Goal: Task Accomplishment & Management: Manage account settings

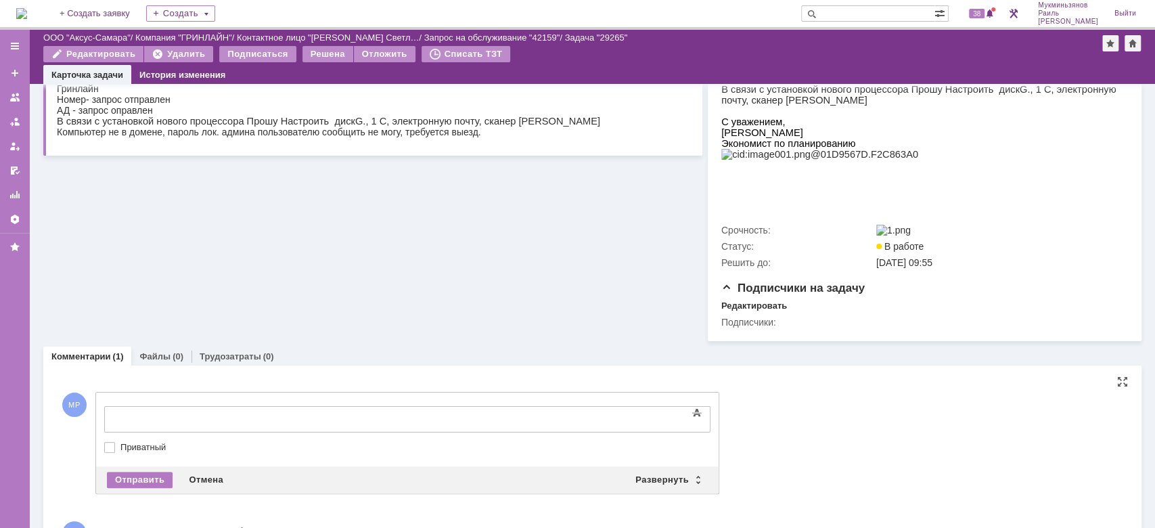
click at [311, 412] on div at bounding box center [214, 417] width 192 height 11
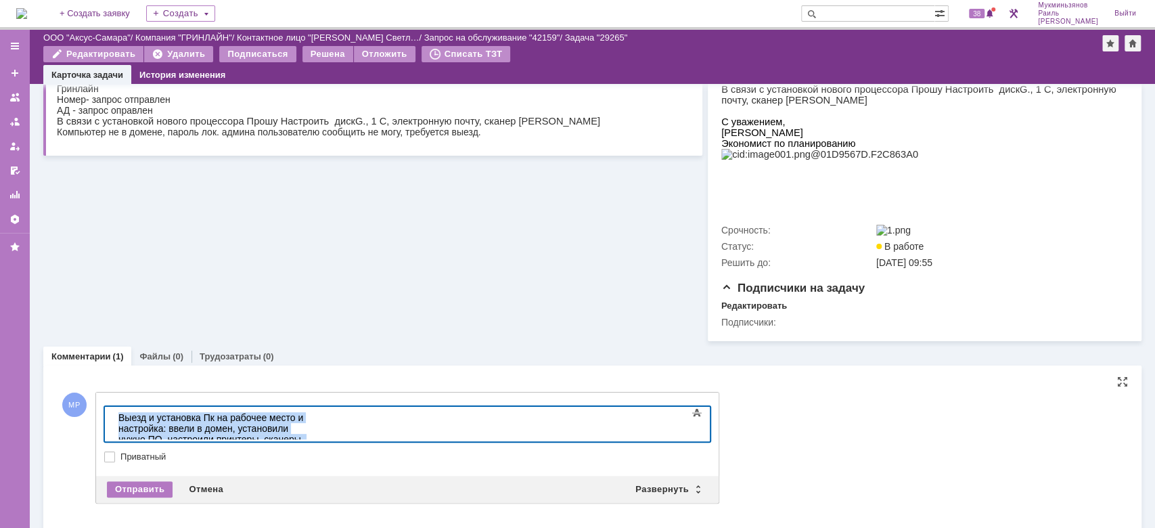
drag, startPoint x: 199, startPoint y: 437, endPoint x: 58, endPoint y: 401, distance: 146.0
click at [113, 407] on html "Выезд и установка Пк на рабочее место и настройка: ввели в домен, установили ну…" at bounding box center [214, 434] width 203 height 54
copy div "Выезд и установка Пк на рабочее место и настройка: ввели в домен, установили ну…"
click at [133, 491] on div "Отправить Отмена Развернуть Свернуть" at bounding box center [407, 489] width 622 height 27
click at [152, 417] on div "Выезд и установка Пк на рабочее место и настройка: ввели в домен, установили ну…" at bounding box center [214, 433] width 192 height 43
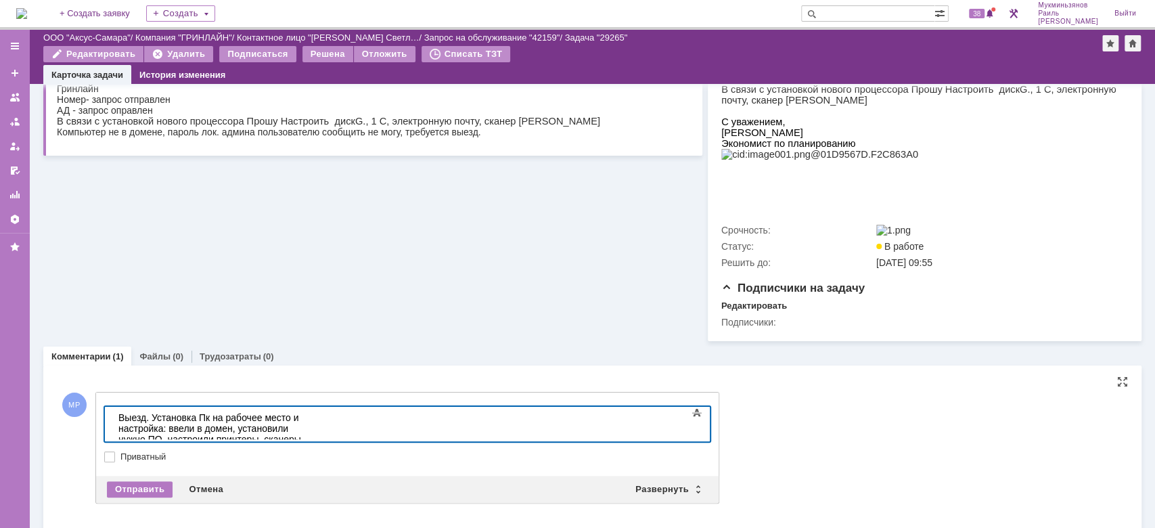
click at [251, 434] on body "Выезд. Установка Пк на рабочее место и настройка: ввели в домен, установили нуж…" at bounding box center [214, 434] width 203 height 54
drag, startPoint x: 194, startPoint y: 432, endPoint x: 8, endPoint y: 352, distance: 202.7
click at [113, 407] on html "Выезд. Установка Пк на рабочее место и настройка: ввели в домен, установили нуж…" at bounding box center [214, 434] width 203 height 54
copy div "Выезд. Установка Пк на рабочее место и настройка: ввели в домен, установили нуж…"
click at [139, 495] on div "Отправить" at bounding box center [140, 489] width 66 height 16
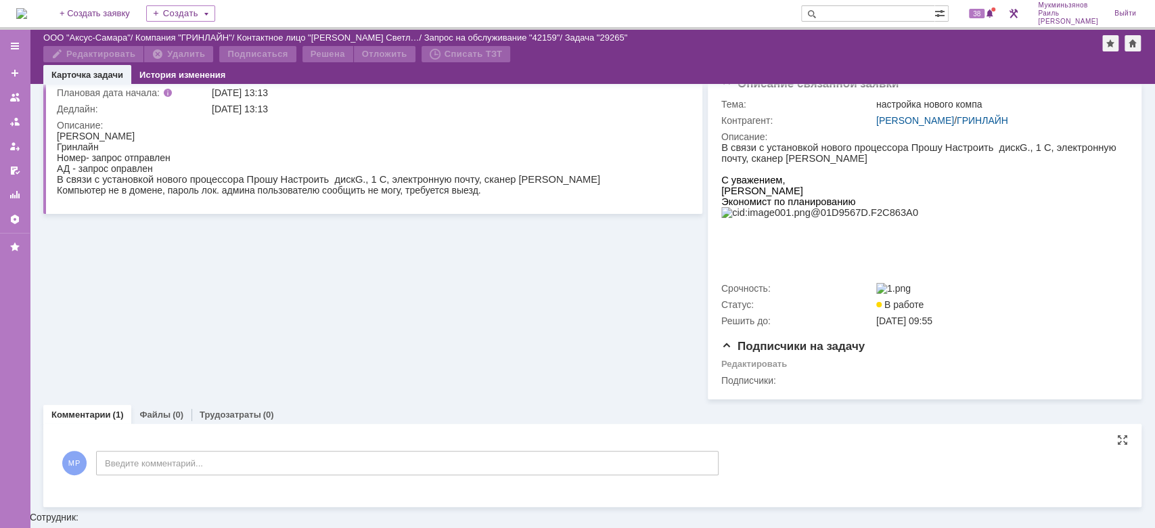
scroll to position [171, 0]
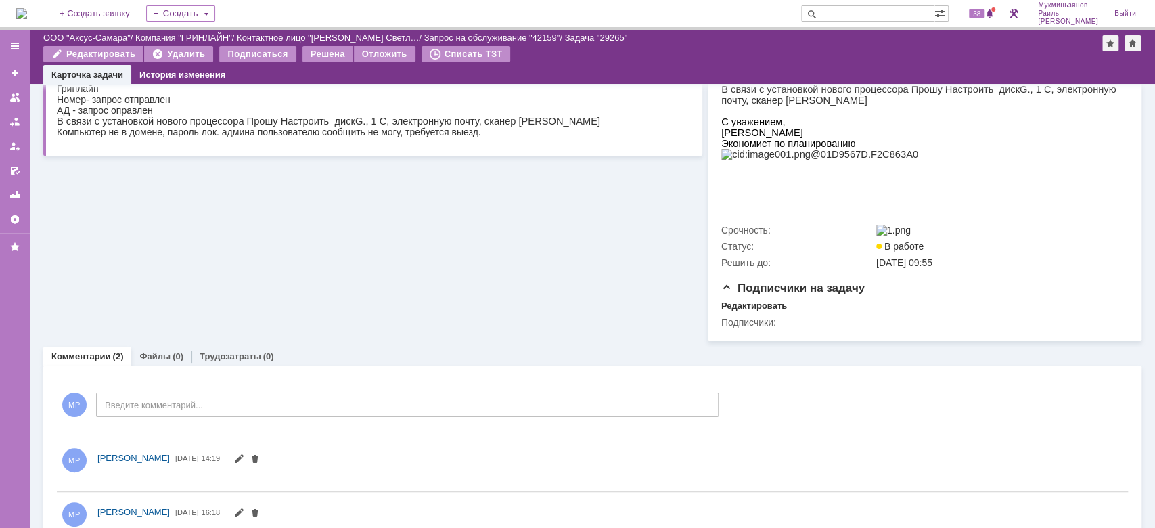
click at [225, 382] on div "Комментарии Добавить комментарий МР Введите комментарий... 1 Всего комментариев…" at bounding box center [592, 460] width 1098 height 191
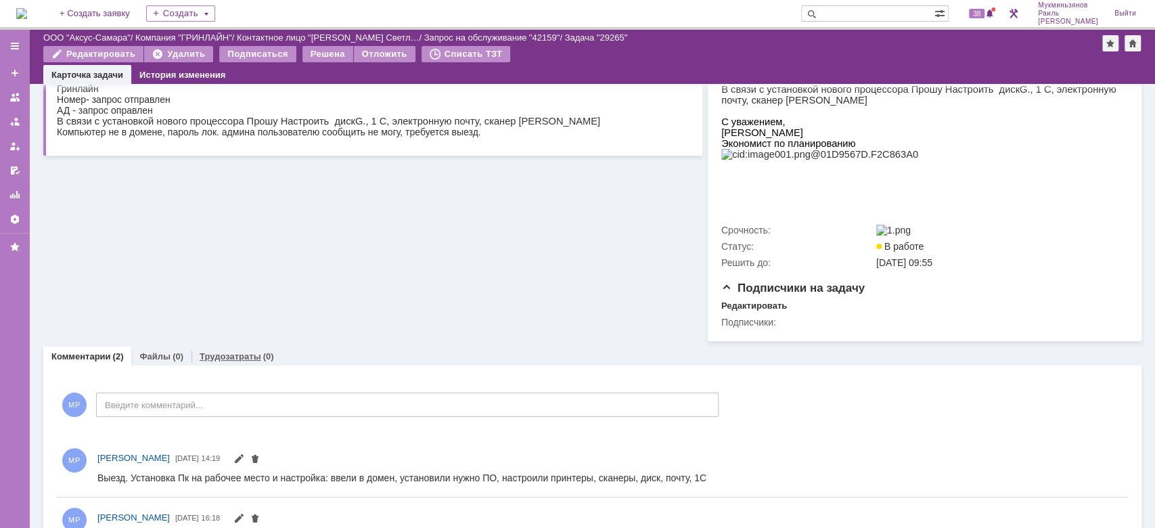
scroll to position [0, 0]
click at [222, 366] on div "Трудозатраты (0)" at bounding box center [236, 356] width 91 height 20
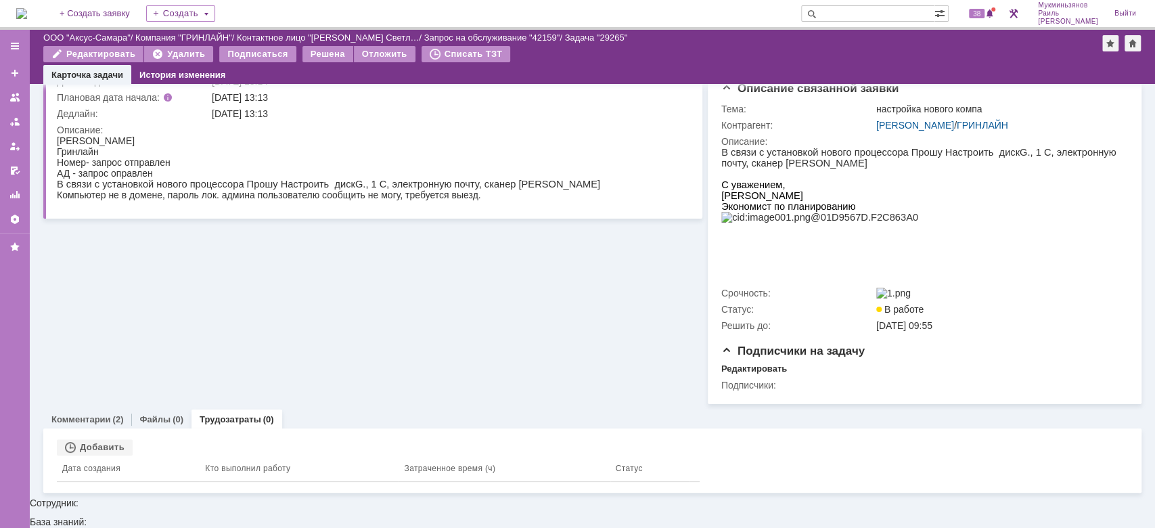
scroll to position [93, 0]
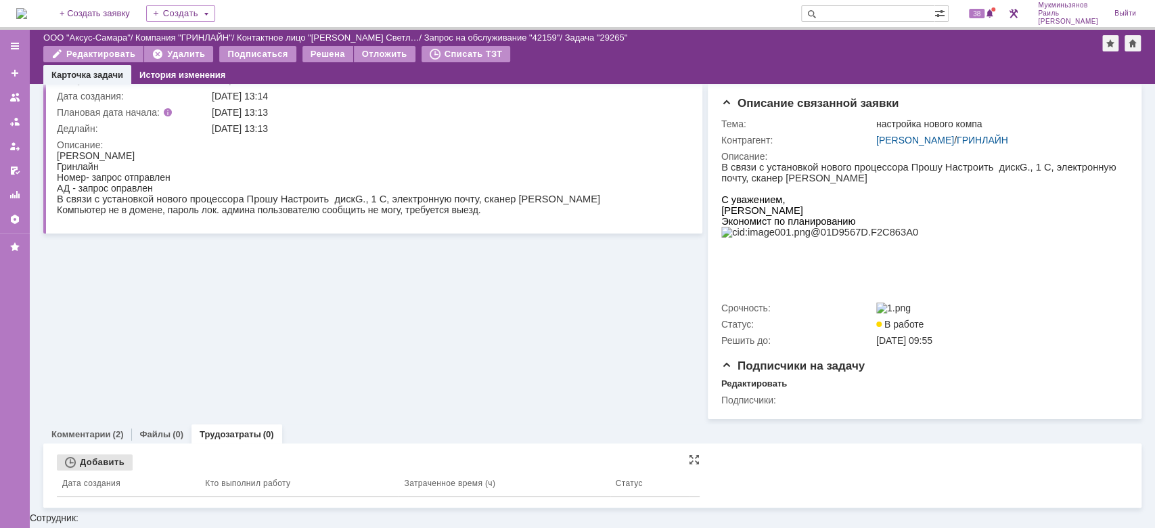
click at [99, 468] on div "Связанные объекты Добавить Дата создания Кто выполнил работу Затраченное время …" at bounding box center [592, 475] width 1098 height 64
click at [99, 470] on div "Добавить" at bounding box center [95, 462] width 76 height 16
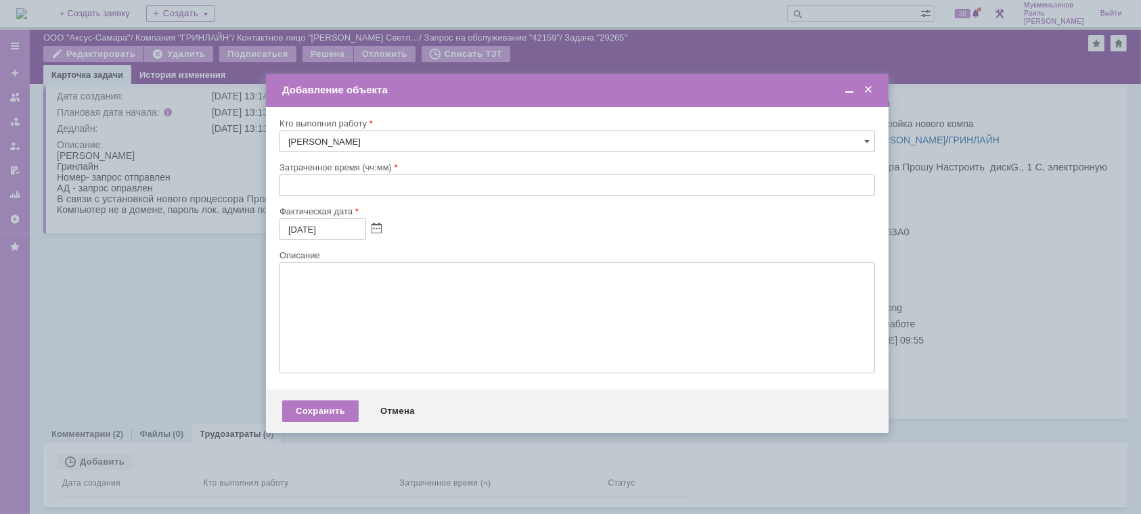
click at [336, 193] on div "Затраченное время (чч:мм)" at bounding box center [576, 184] width 595 height 44
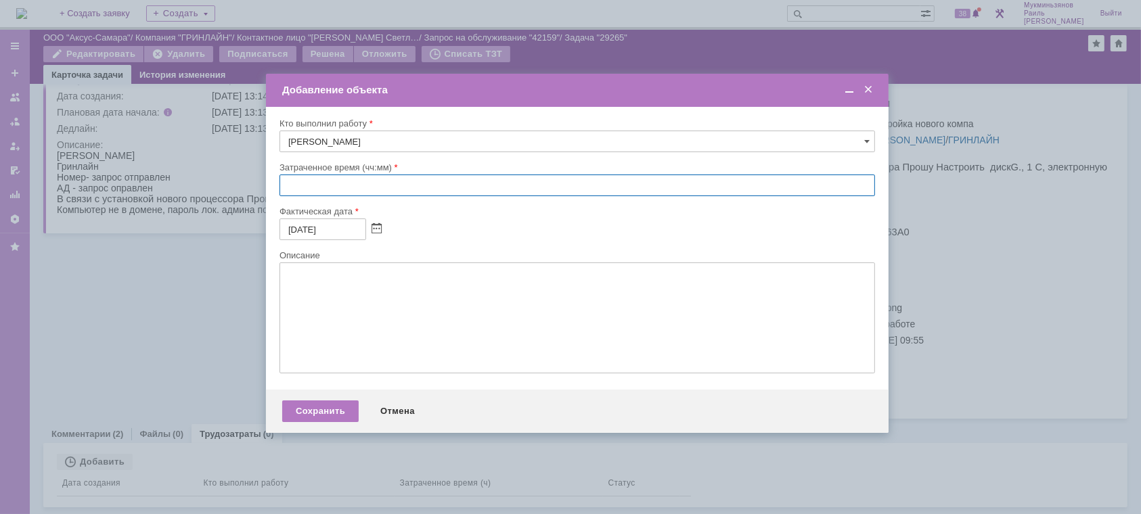
click at [338, 189] on input "text" at bounding box center [576, 186] width 595 height 22
type input "01:00"
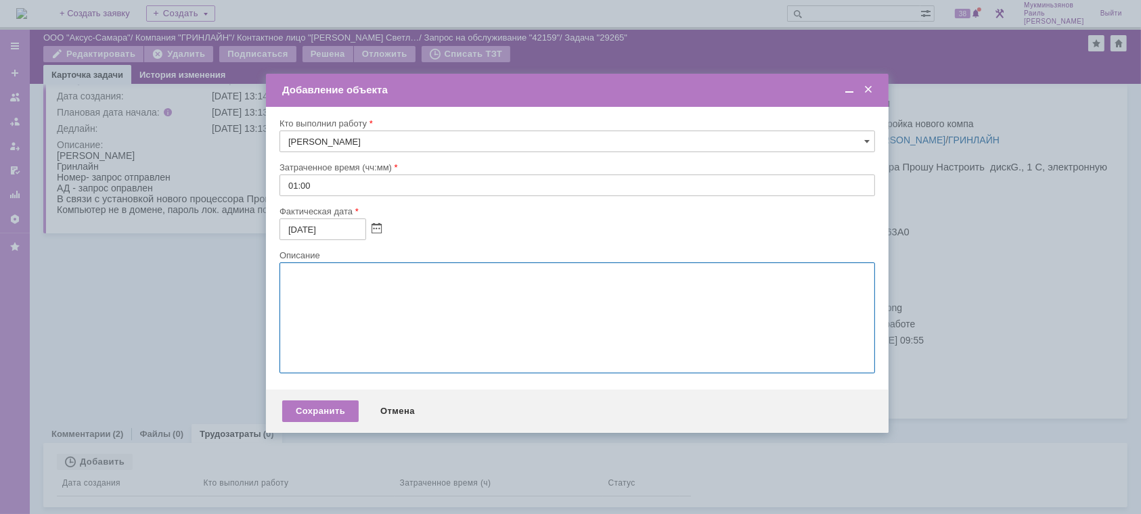
click at [382, 325] on textarea at bounding box center [576, 318] width 595 height 111
paste textarea "Выезд. Установка Пк на рабочее место и настройка: ввели в домен, установили нуж…"
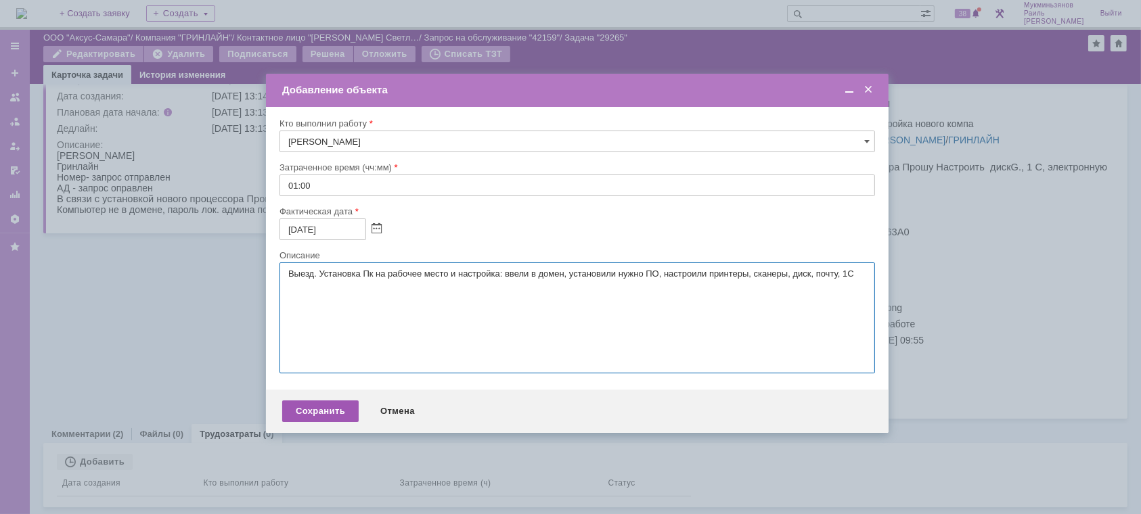
type textarea "Выезд. Установка Пк на рабочее место и настройка: ввели в домен, установили нуж…"
click at [332, 409] on div "Сохранить" at bounding box center [320, 412] width 76 height 22
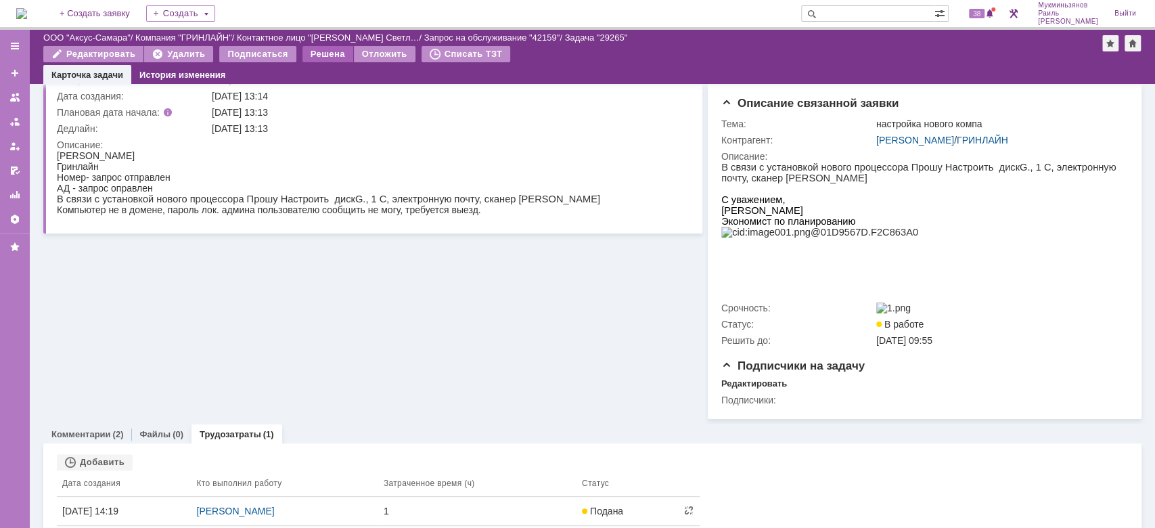
click at [313, 51] on div "Решена" at bounding box center [327, 54] width 51 height 16
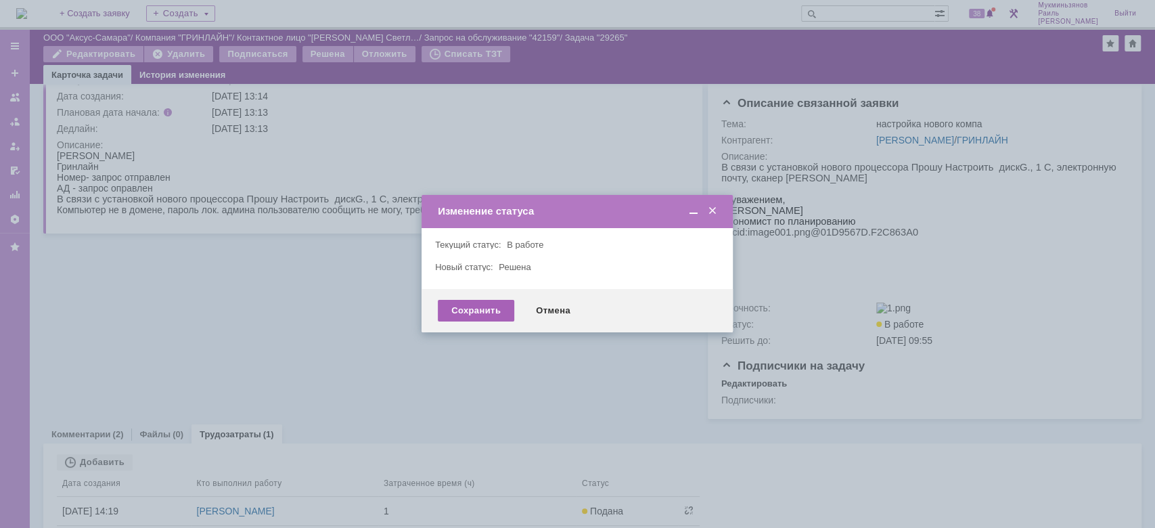
click at [476, 309] on div "Сохранить" at bounding box center [476, 311] width 76 height 22
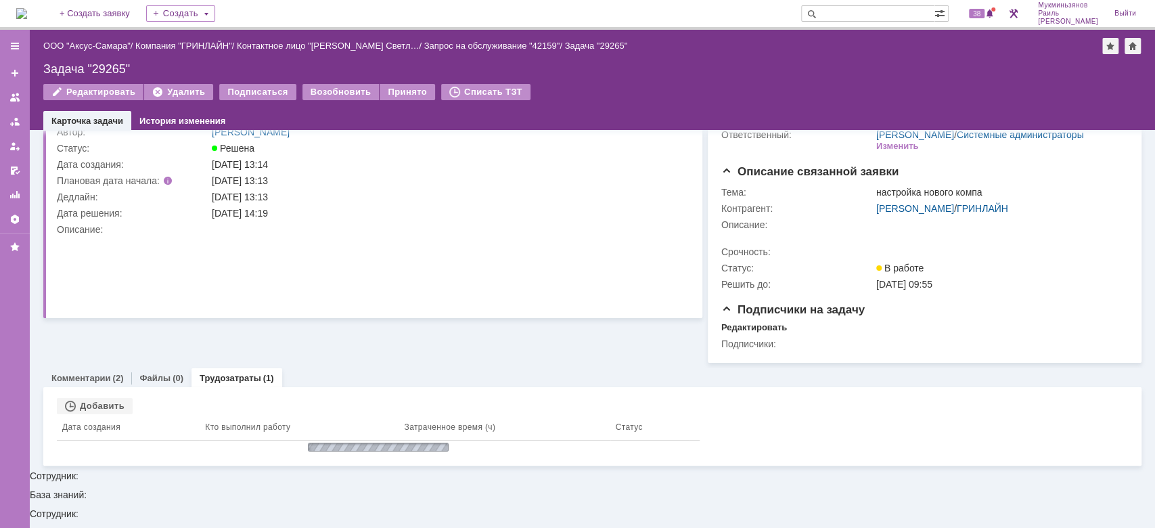
scroll to position [0, 0]
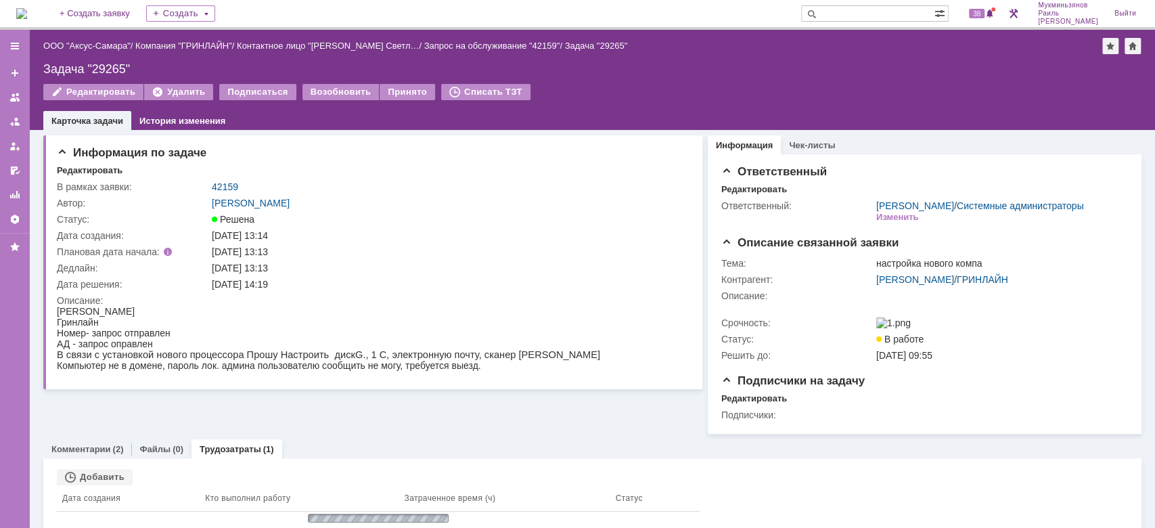
click at [26, 0] on div "На домашнюю" at bounding box center [21, 13] width 11 height 27
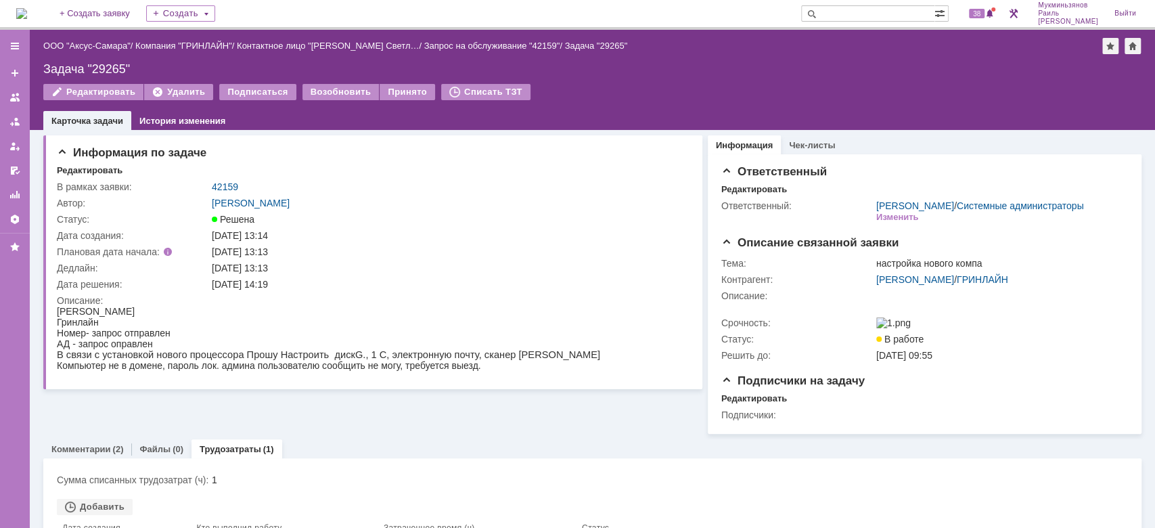
click at [24, 8] on img at bounding box center [21, 13] width 11 height 11
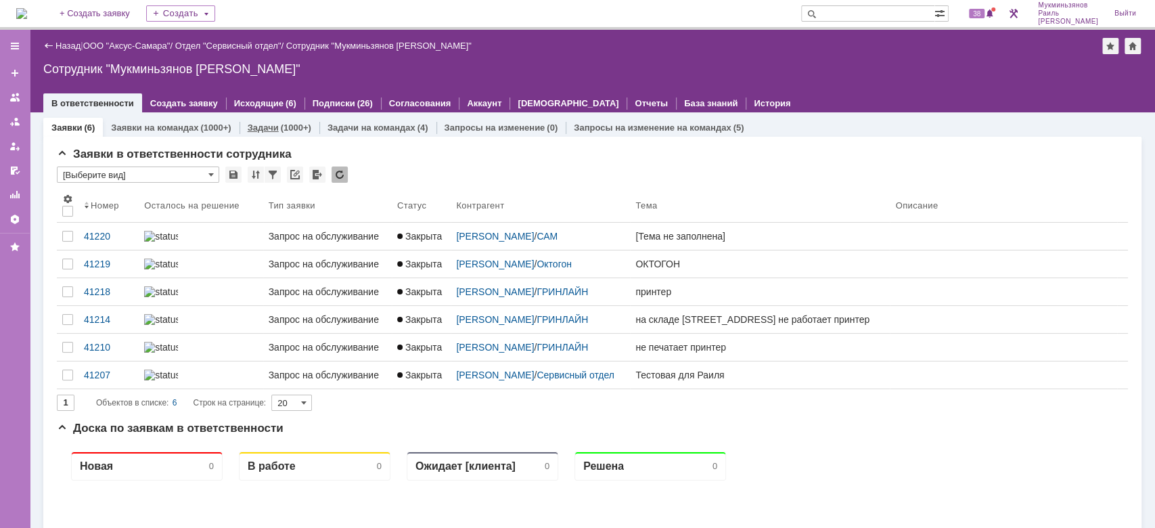
click at [264, 130] on link "Задачи" at bounding box center [263, 127] width 31 height 10
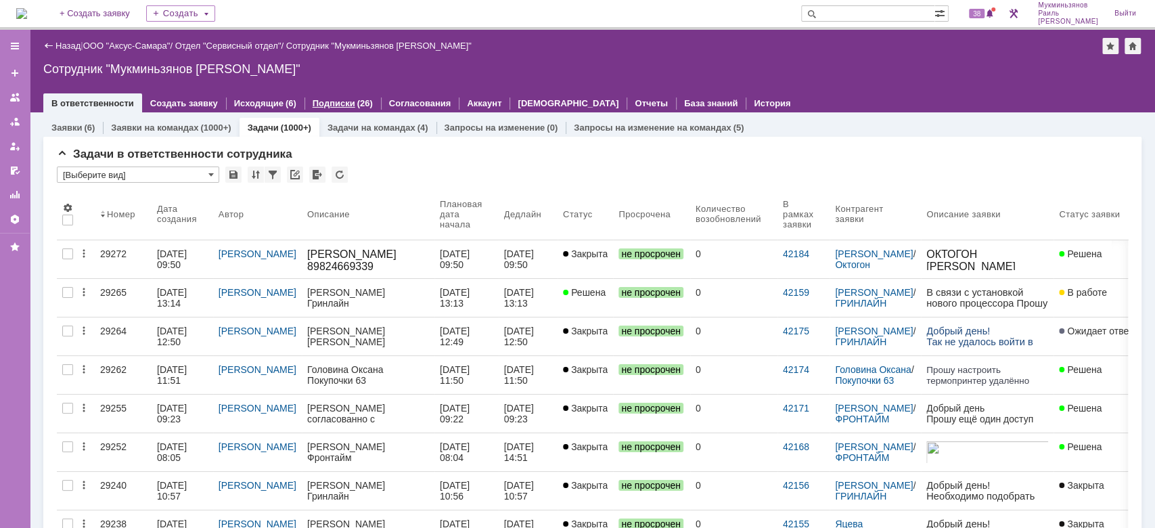
click at [314, 98] on link "Подписки" at bounding box center [334, 103] width 43 height 10
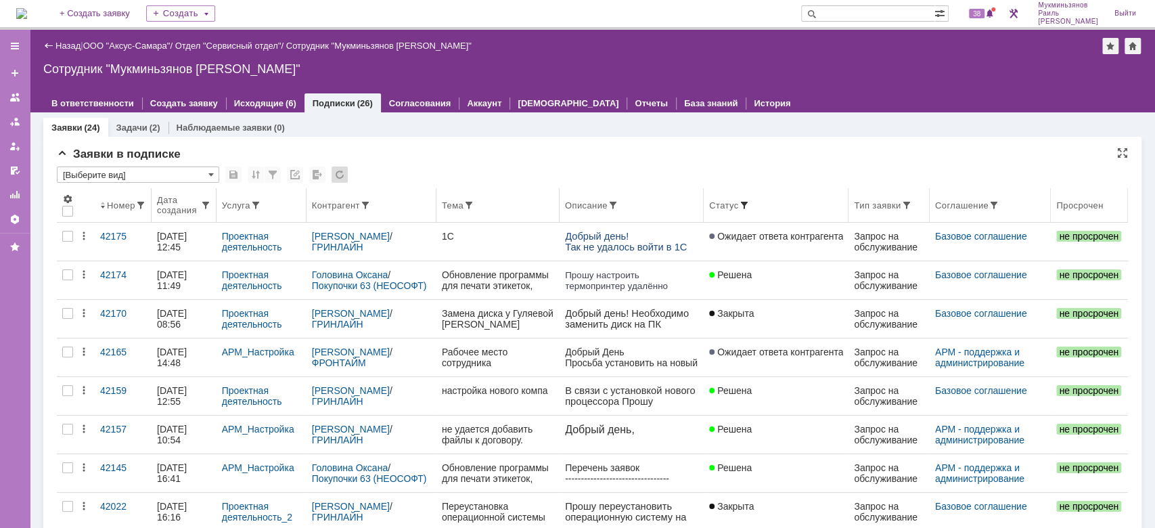
click at [738, 207] on span at bounding box center [743, 205] width 11 height 11
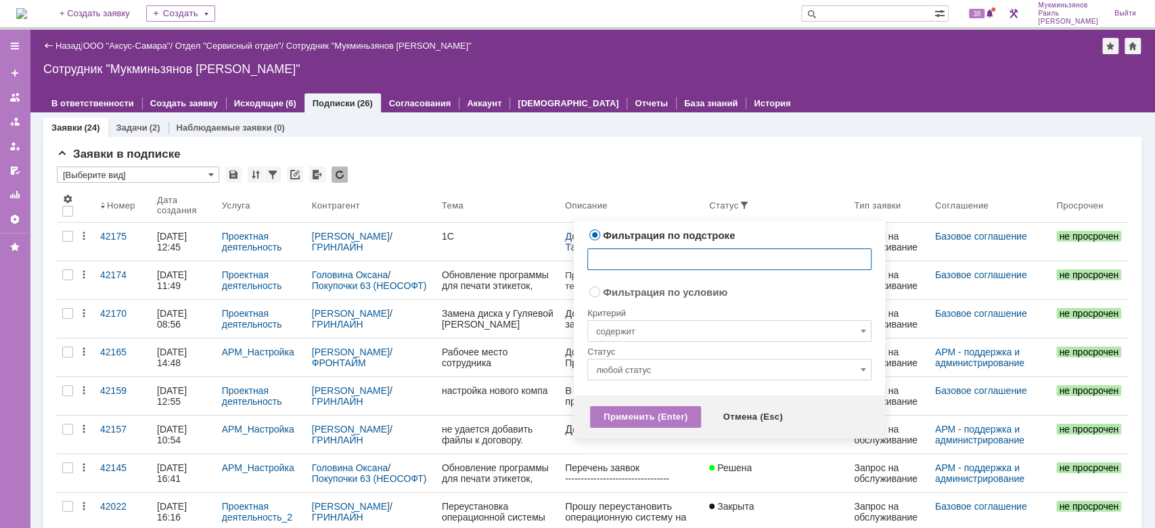
click at [652, 368] on input "любой статус" at bounding box center [729, 370] width 284 height 22
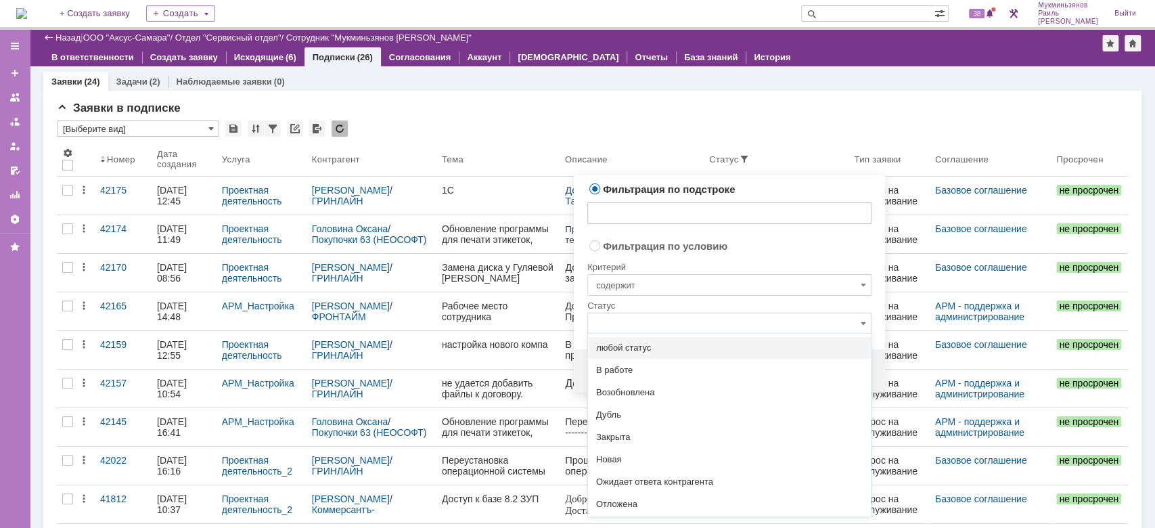
scroll to position [48, 0]
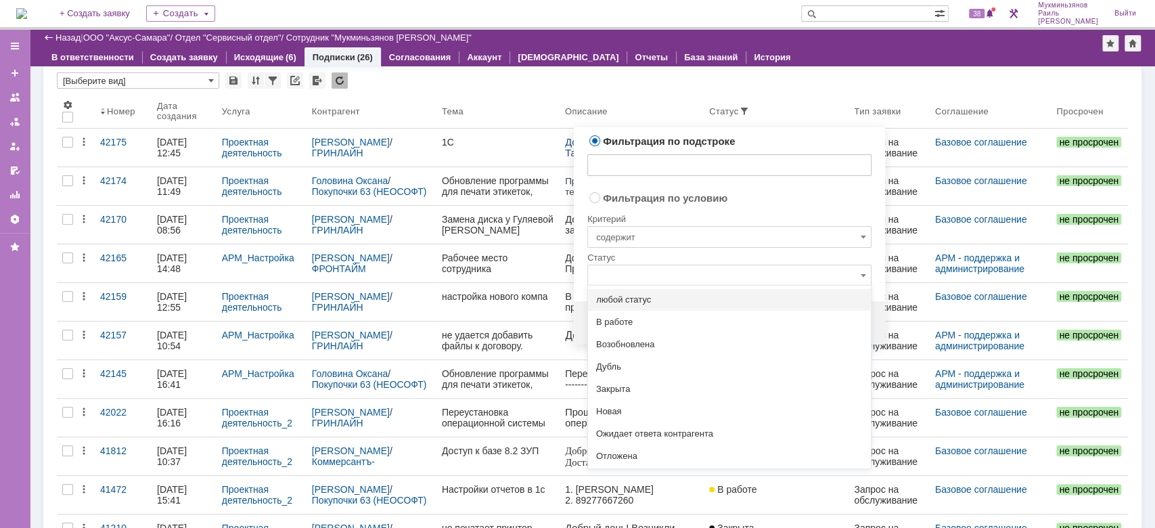
click at [623, 279] on input "text" at bounding box center [729, 276] width 284 height 22
click at [614, 327] on div "В работе" at bounding box center [729, 322] width 283 height 22
radio input "false"
radio input "true"
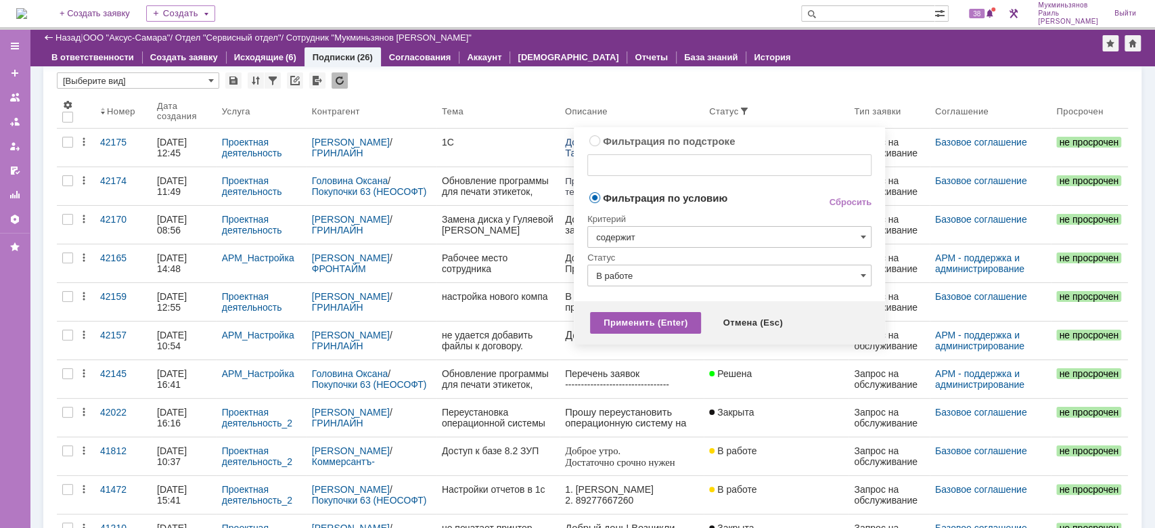
type input "В работе"
click at [647, 320] on div "Применить (Enter)" at bounding box center [645, 323] width 111 height 22
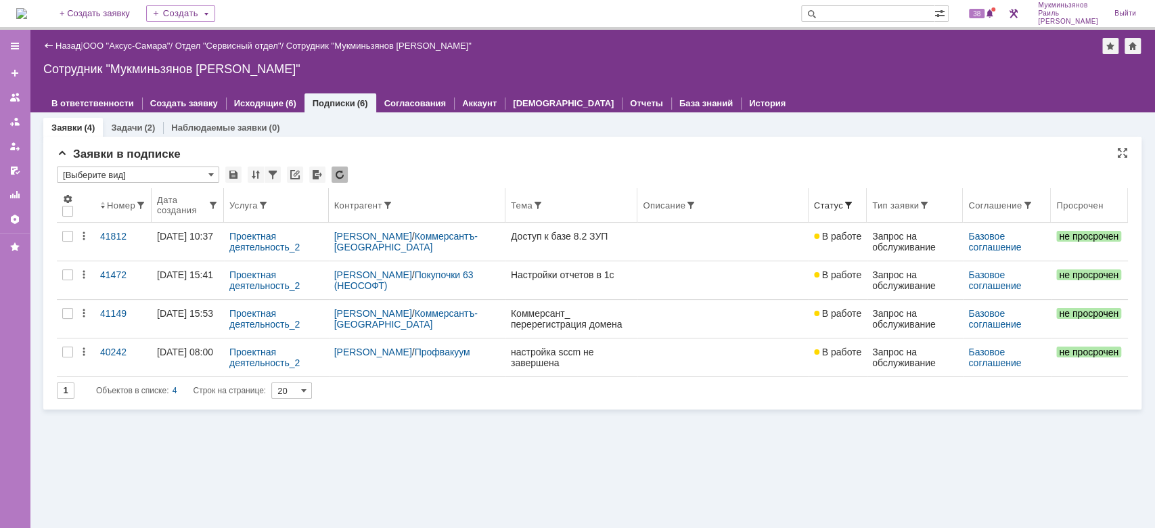
scroll to position [0, 0]
